Goal: Information Seeking & Learning: Find specific fact

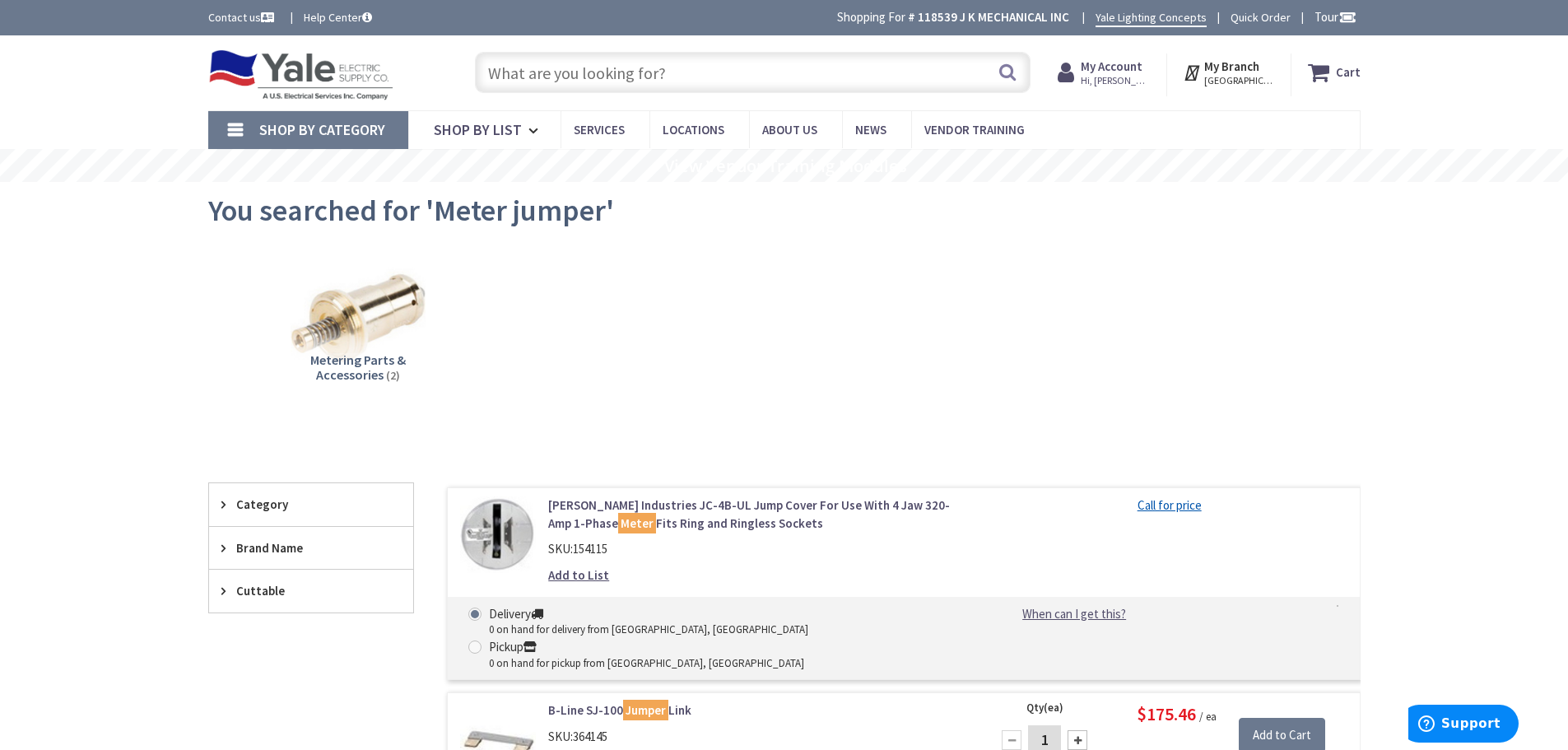
click at [673, 81] on input "text" at bounding box center [752, 72] width 555 height 41
type input "4 xhhw"
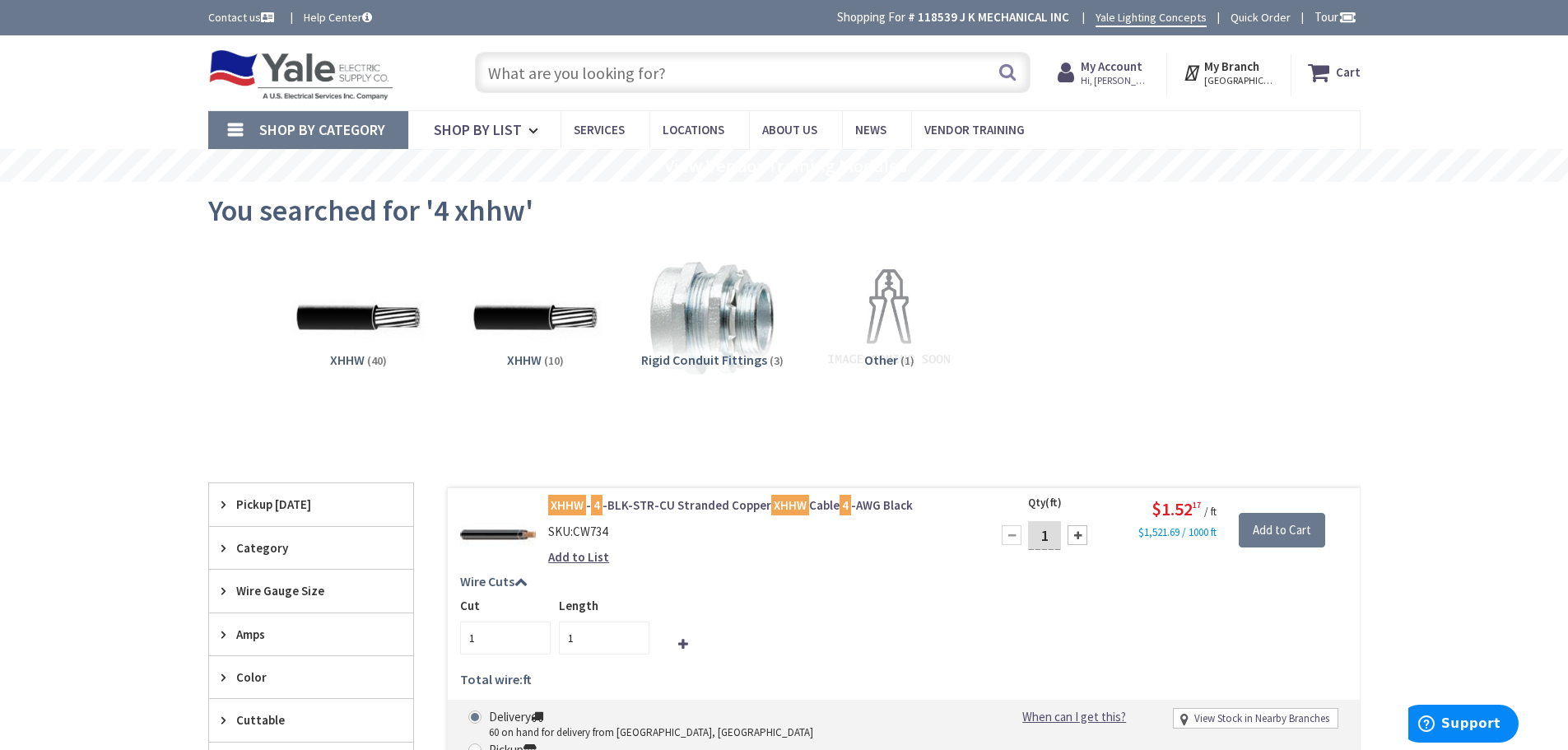
click at [738, 84] on input "text" at bounding box center [752, 72] width 555 height 41
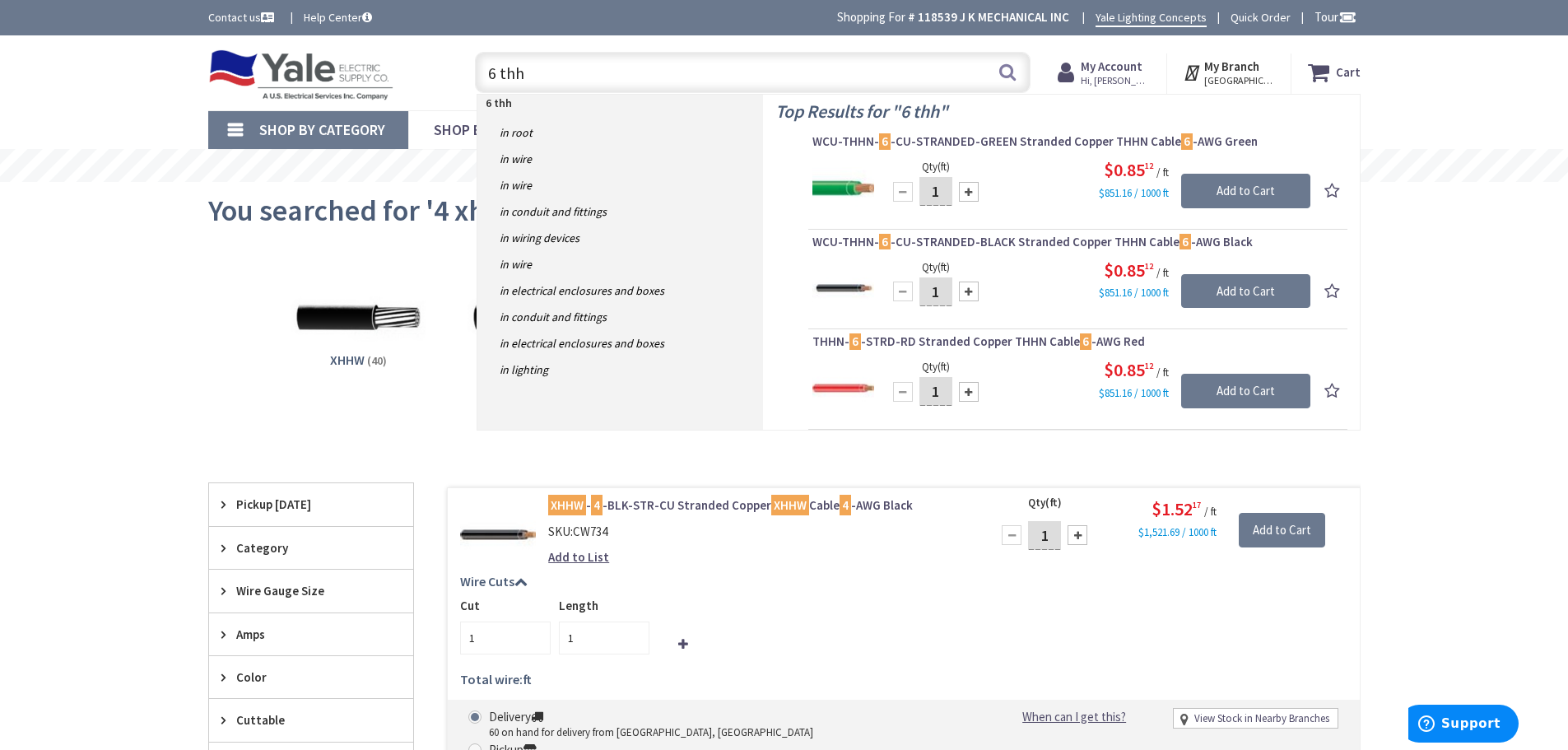
type input "6 thhn"
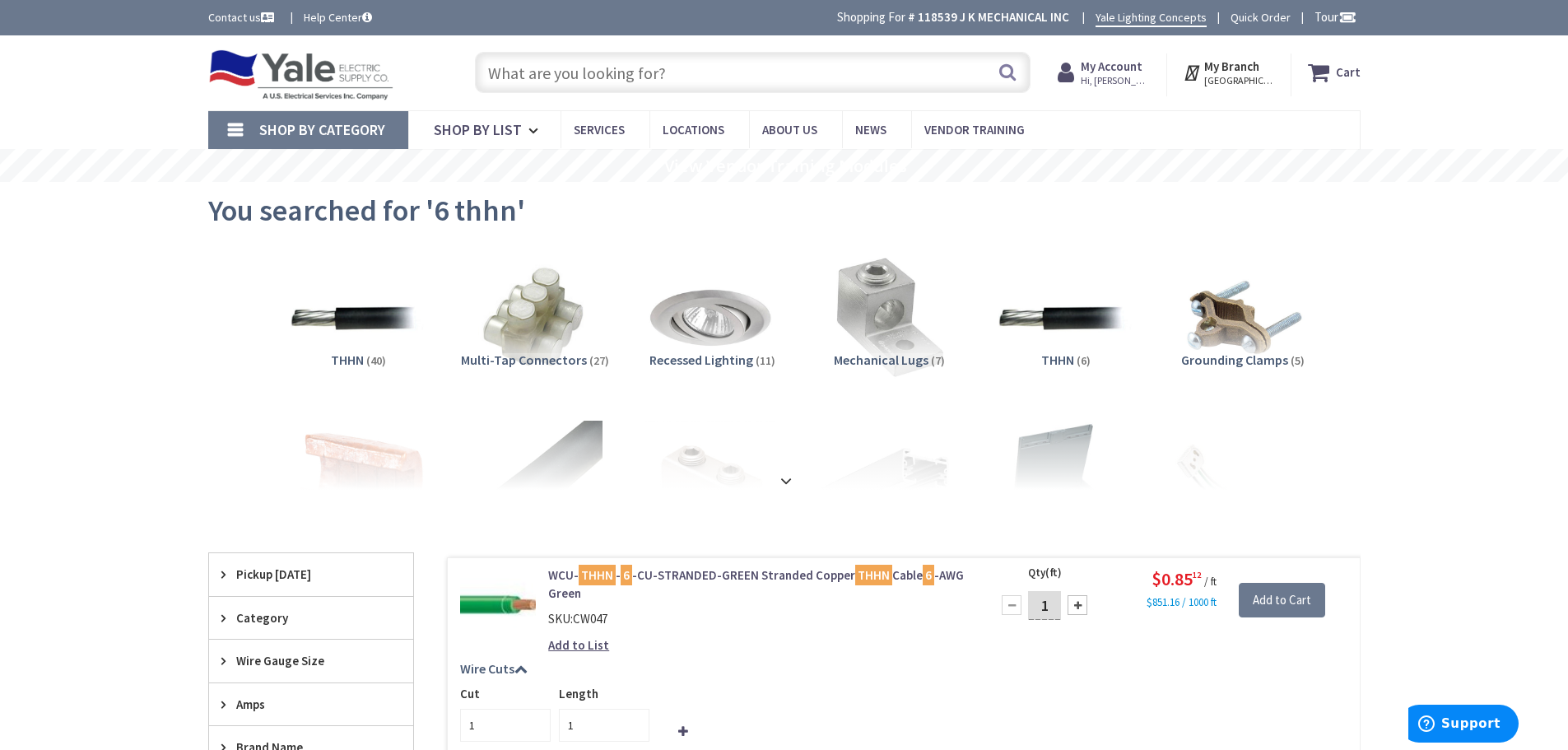
click at [691, 83] on input "text" at bounding box center [752, 72] width 555 height 41
type input "8 thhn"
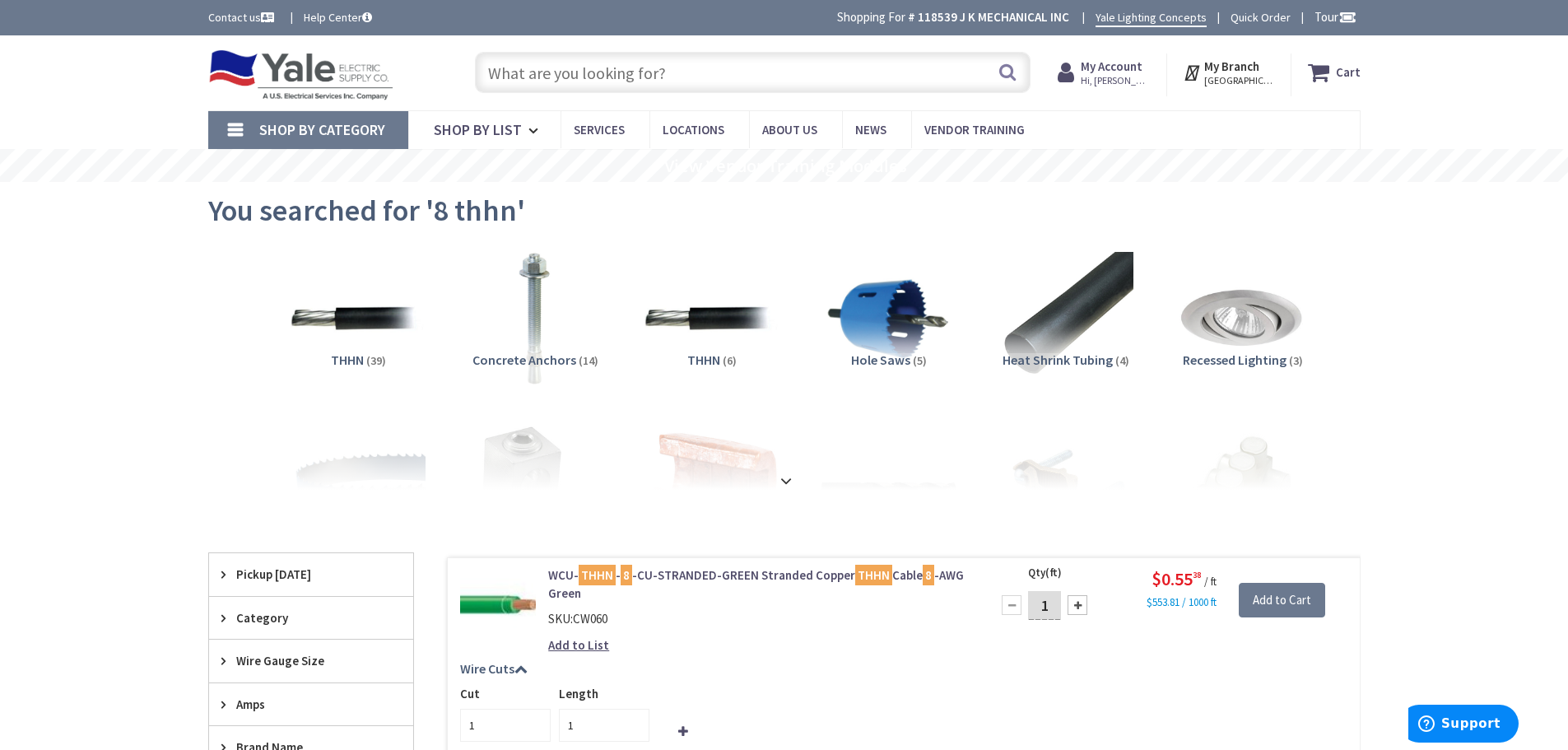
click at [818, 83] on input "text" at bounding box center [752, 72] width 555 height 41
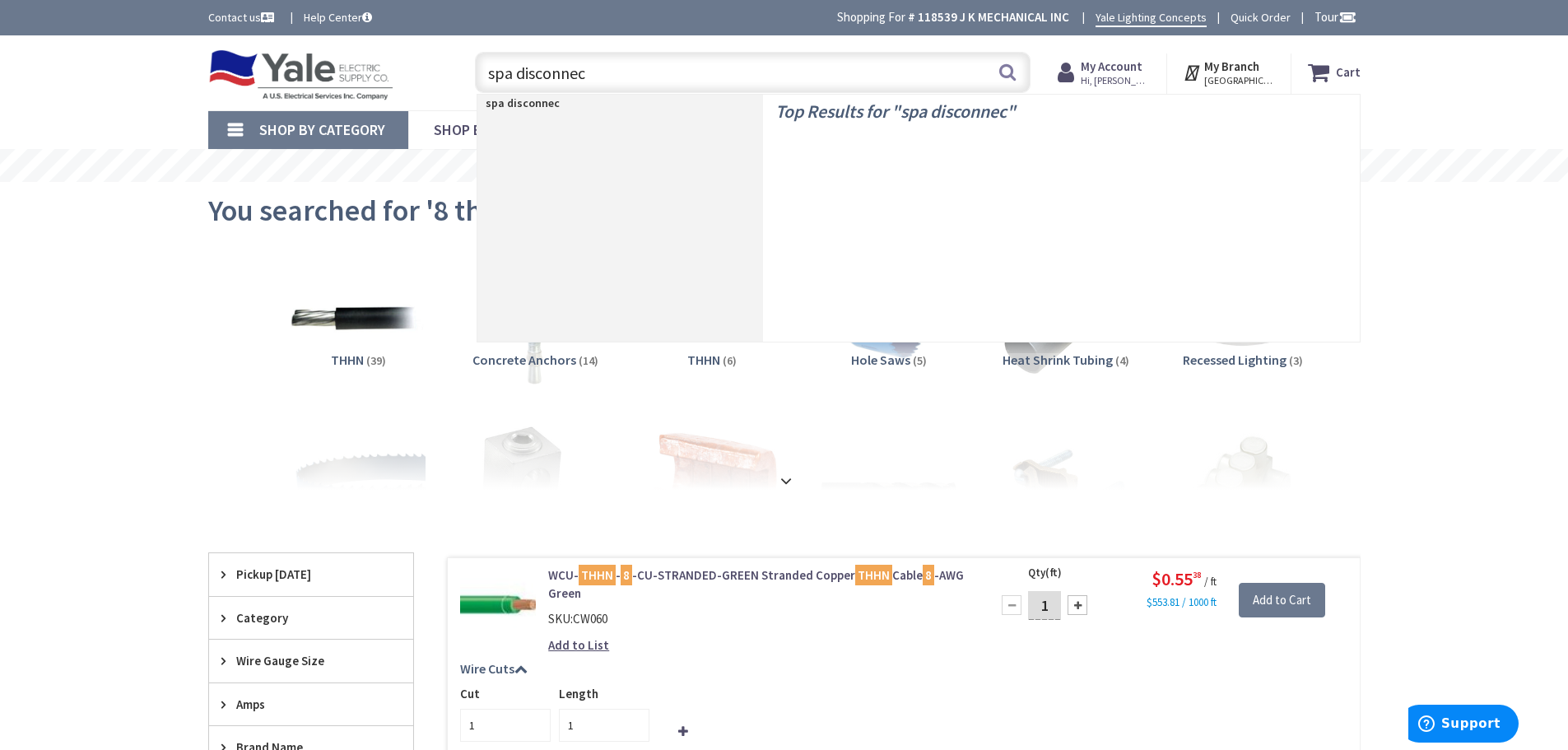
type input "spa disconnect"
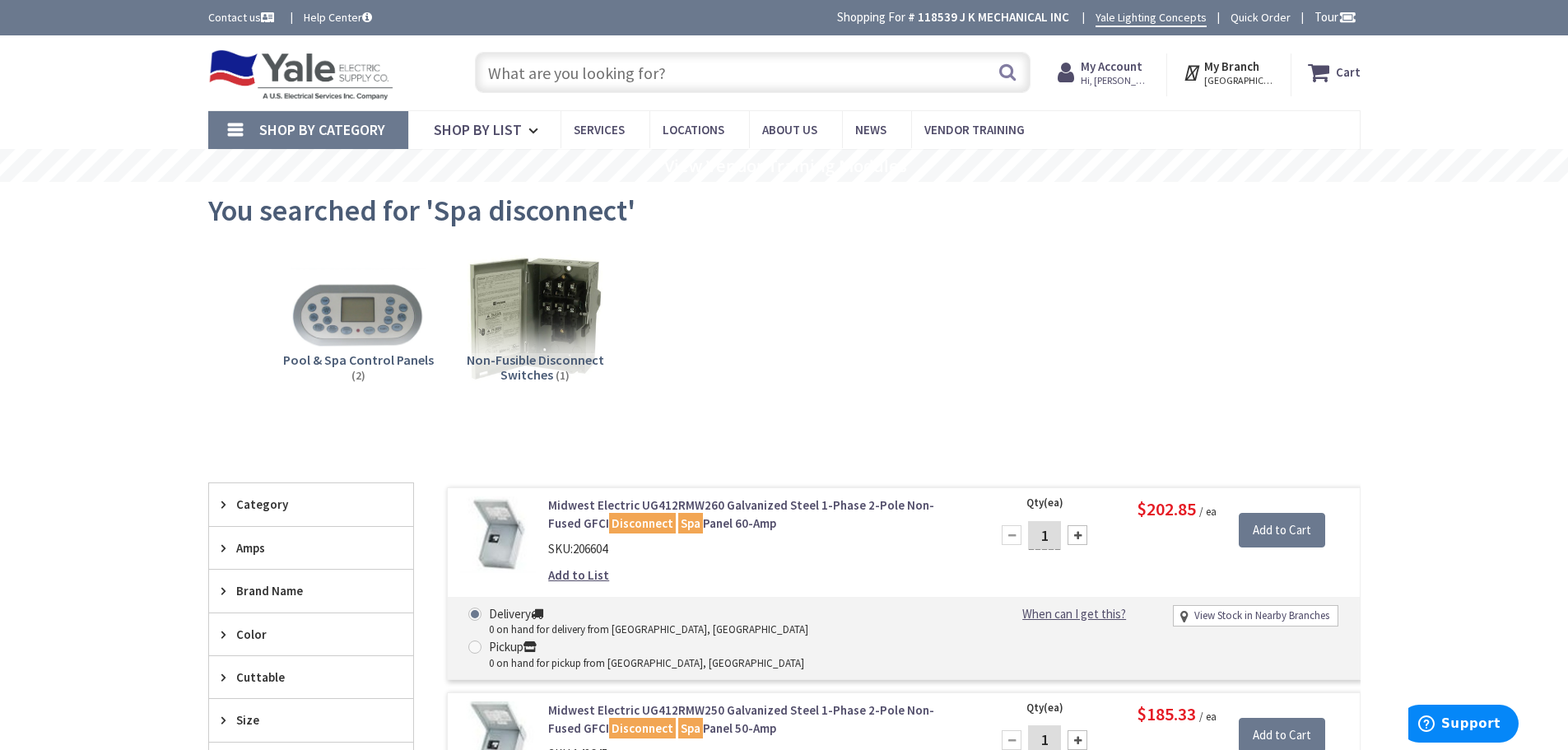
click at [734, 74] on input "text" at bounding box center [752, 72] width 555 height 41
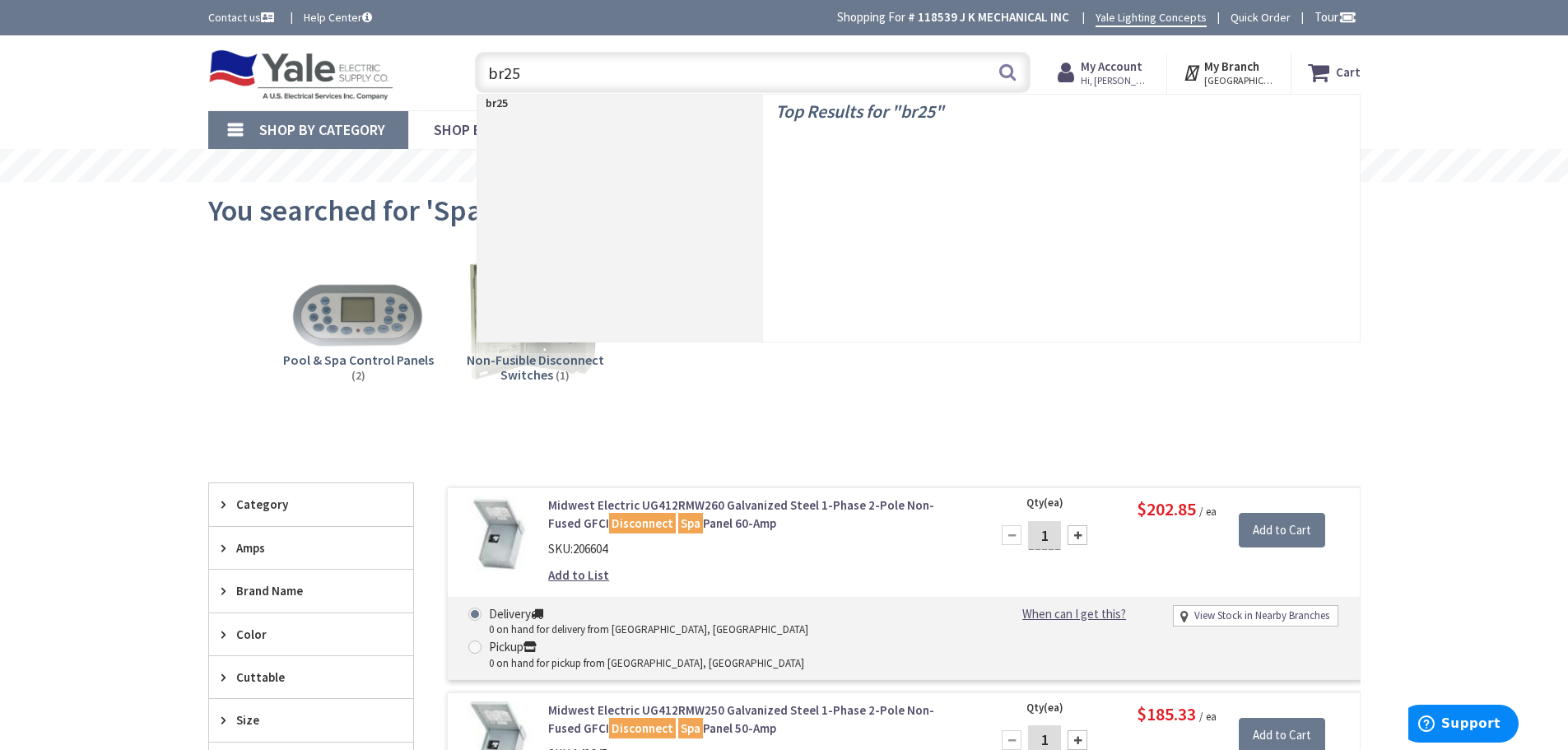
type input "br250"
